Goal: Navigation & Orientation: Understand site structure

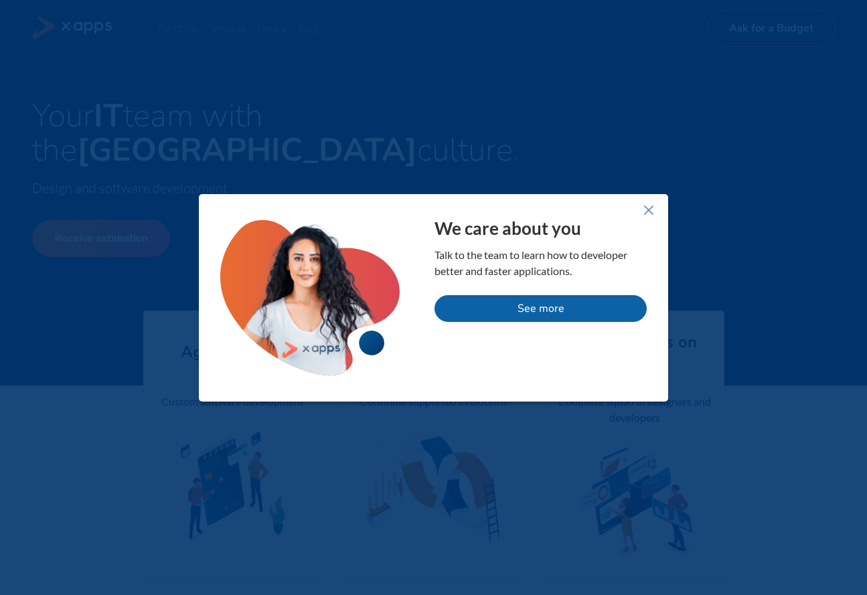
click at [644, 208] on icon at bounding box center [649, 210] width 16 height 16
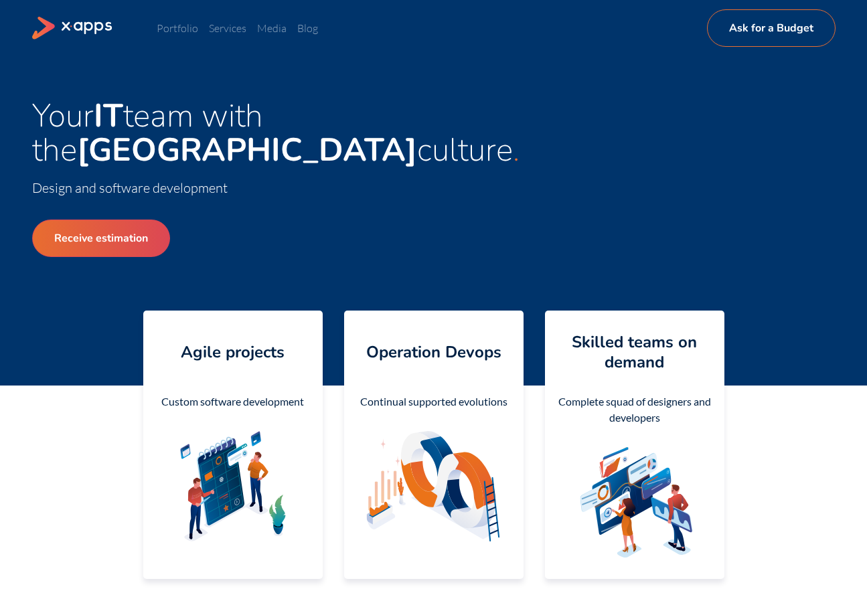
drag, startPoint x: 558, startPoint y: 212, endPoint x: 557, endPoint y: 225, distance: 13.4
click at [558, 213] on div "Your IT team with the Silicon Valley culture Design and software development Re…" at bounding box center [434, 221] width 804 height 244
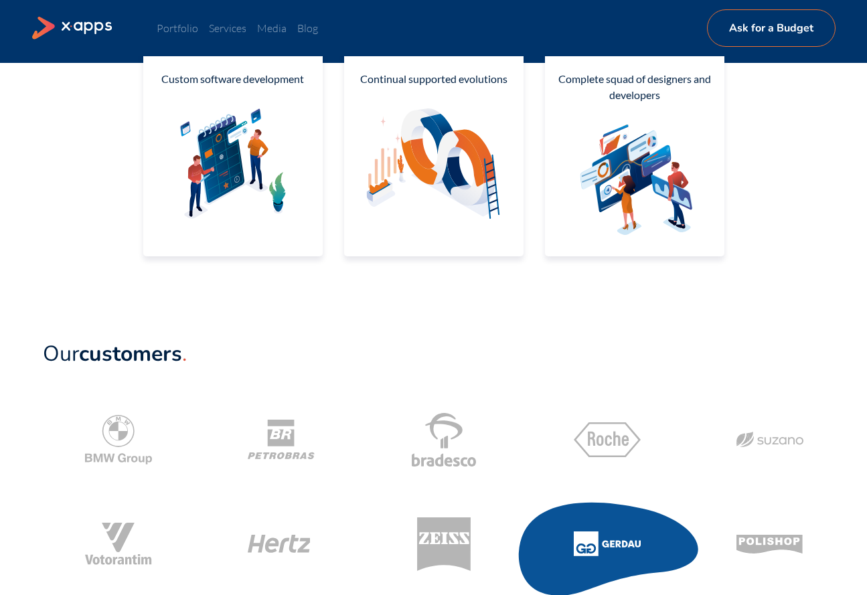
scroll to position [431, 0]
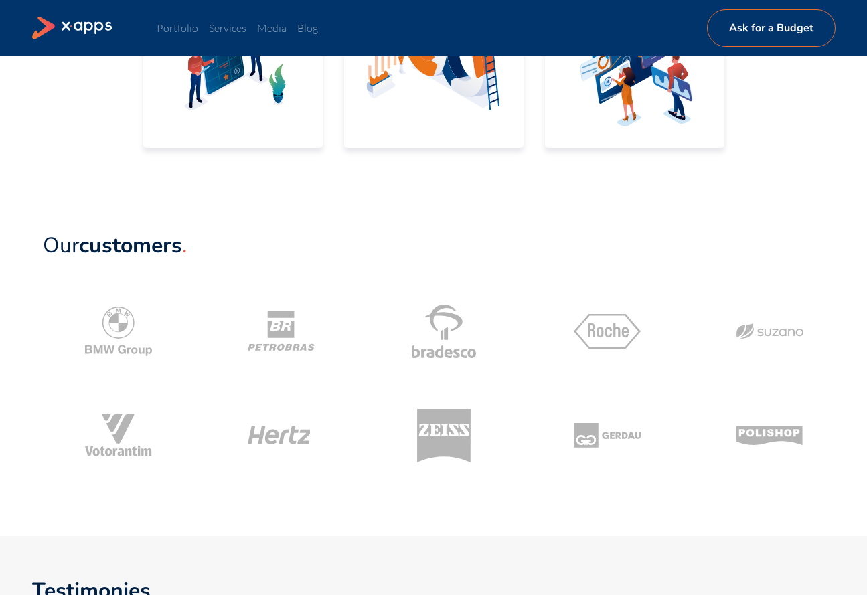
click at [581, 494] on div "Our customers" at bounding box center [433, 358] width 867 height 356
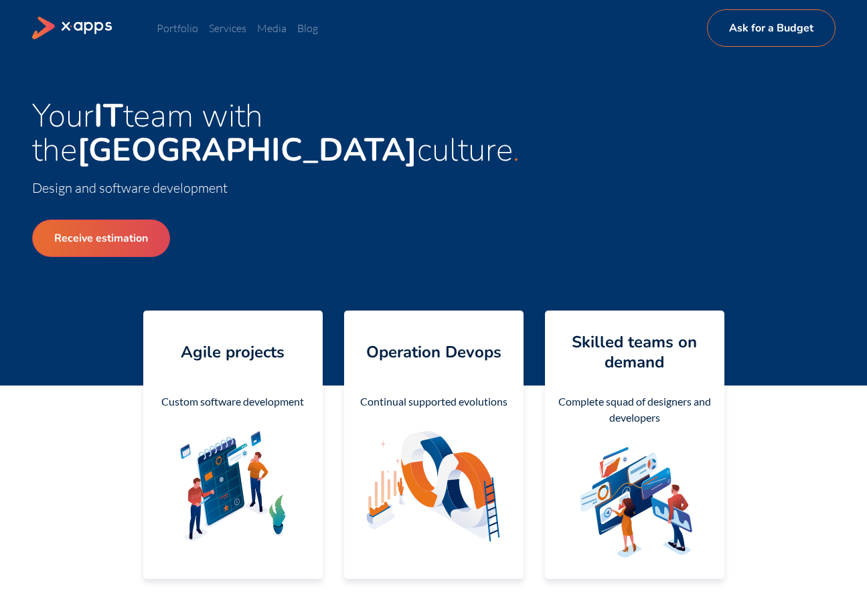
scroll to position [9, 0]
